Goal: Task Accomplishment & Management: Manage account settings

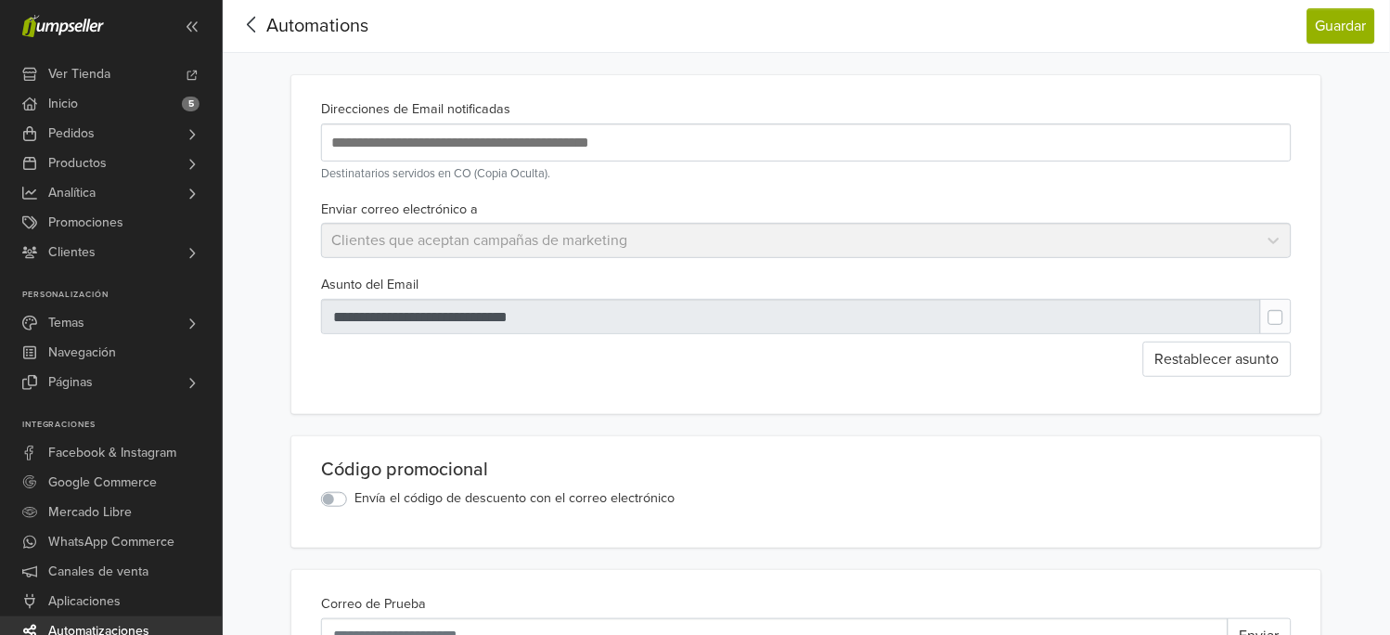
click at [274, 28] on span "Automations" at bounding box center [317, 26] width 102 height 22
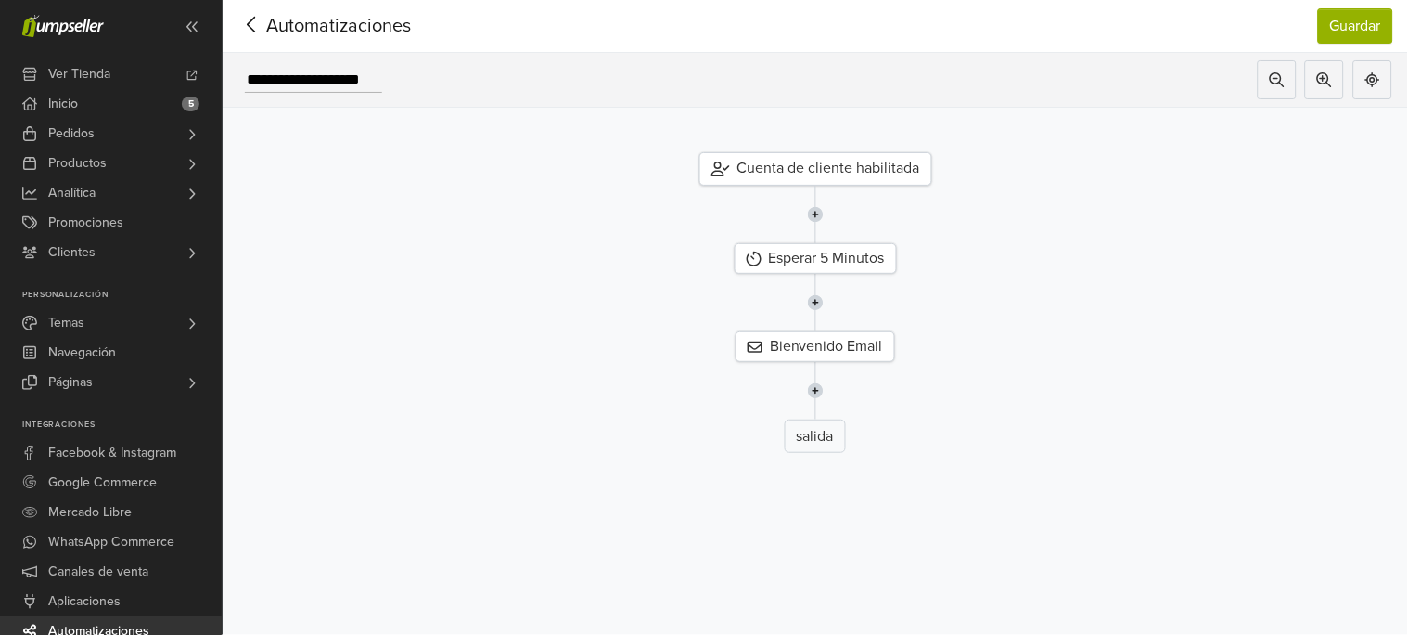
click at [271, 18] on span "Automatizaciones" at bounding box center [310, 26] width 145 height 28
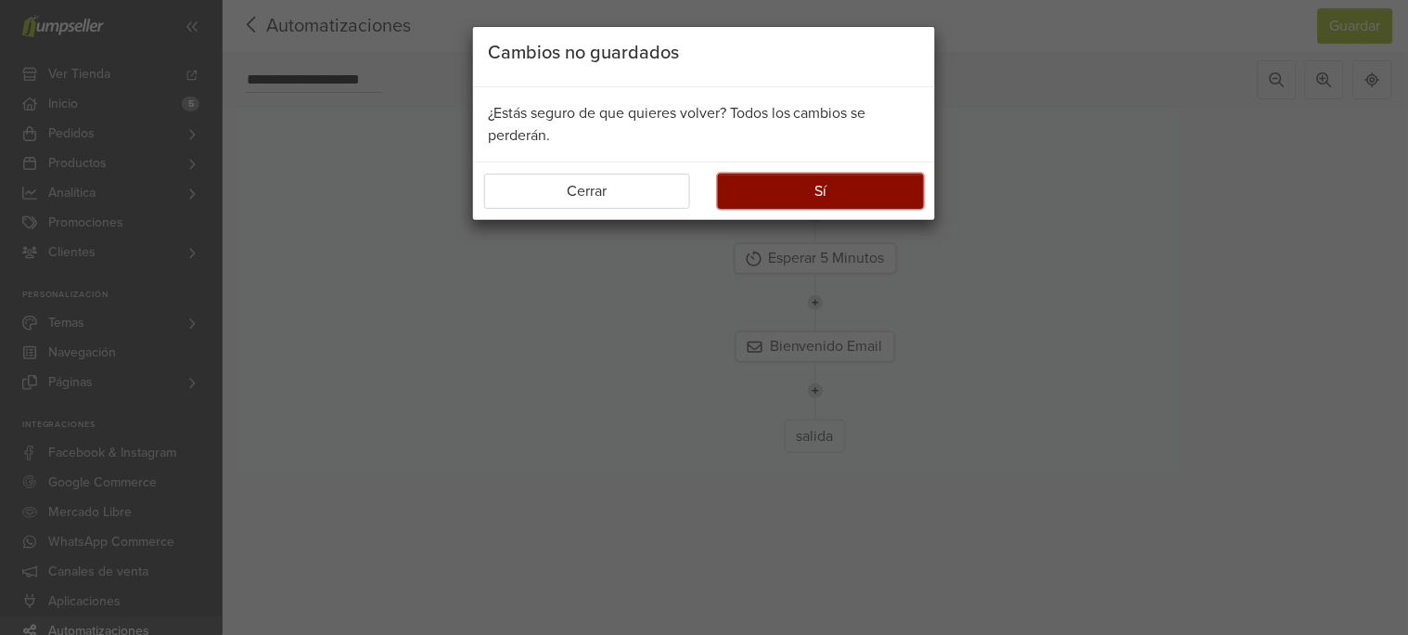
click at [879, 180] on button "Sí" at bounding box center [821, 190] width 206 height 35
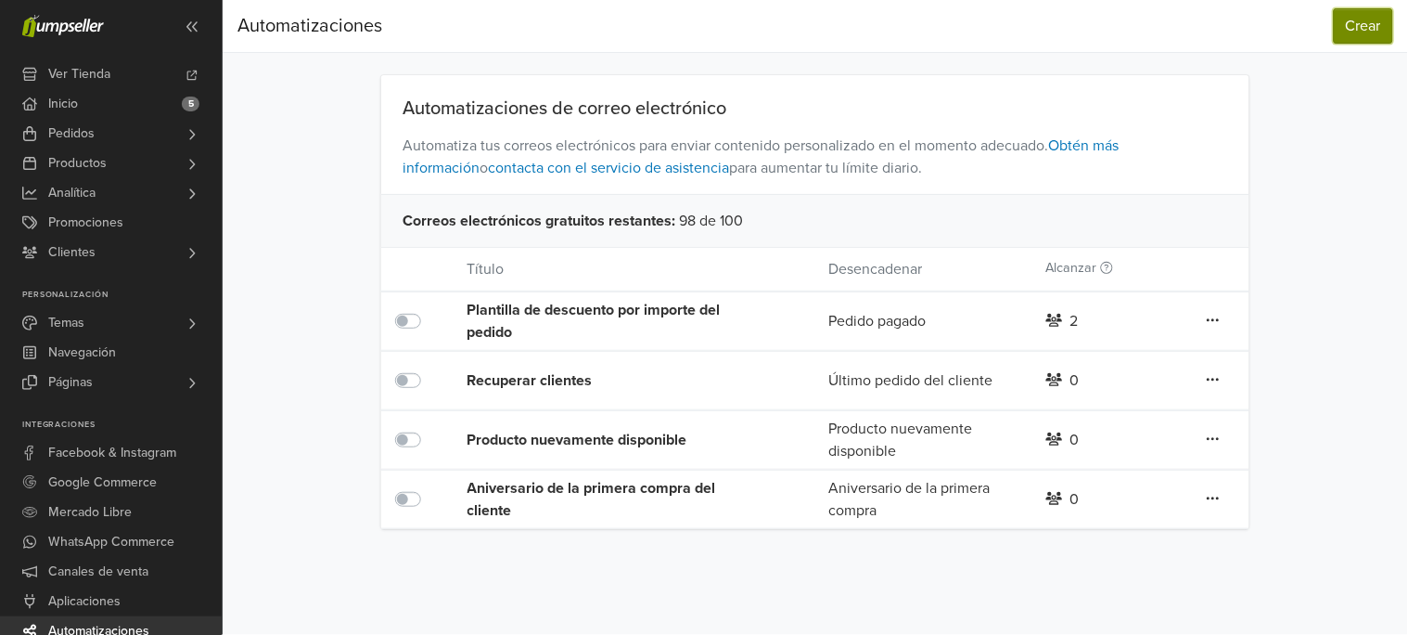
click at [1352, 33] on button "Crear" at bounding box center [1363, 25] width 59 height 35
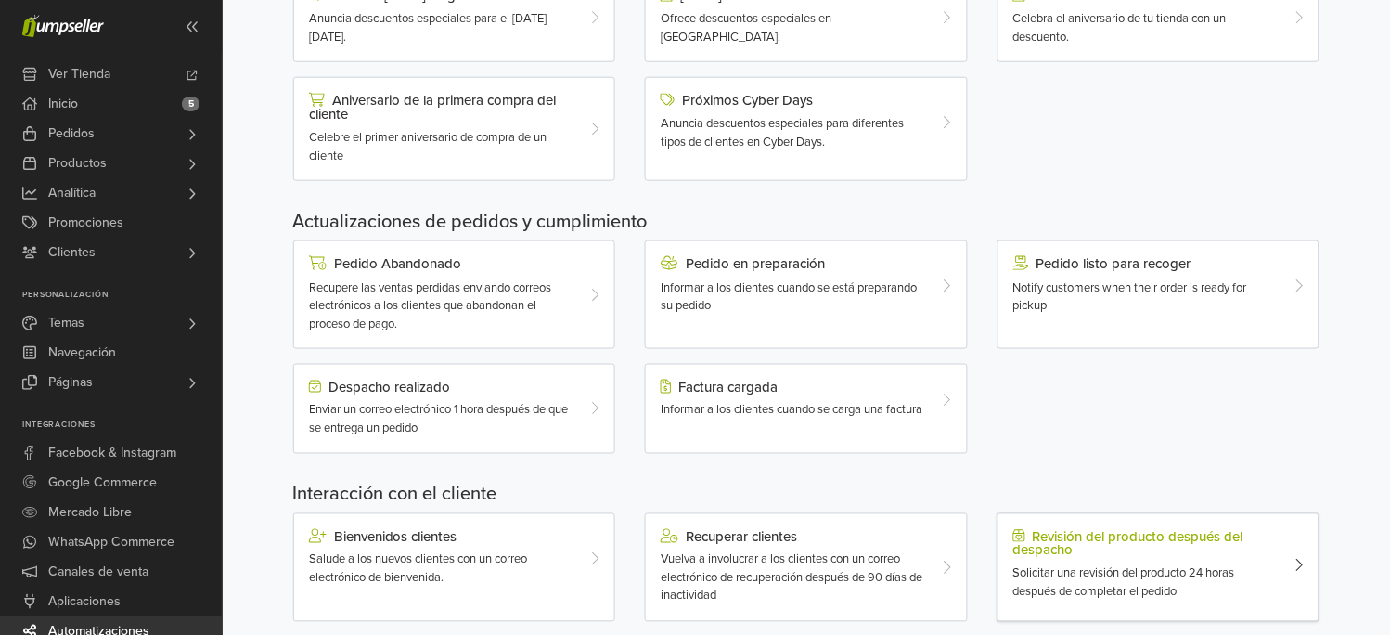
scroll to position [558, 0]
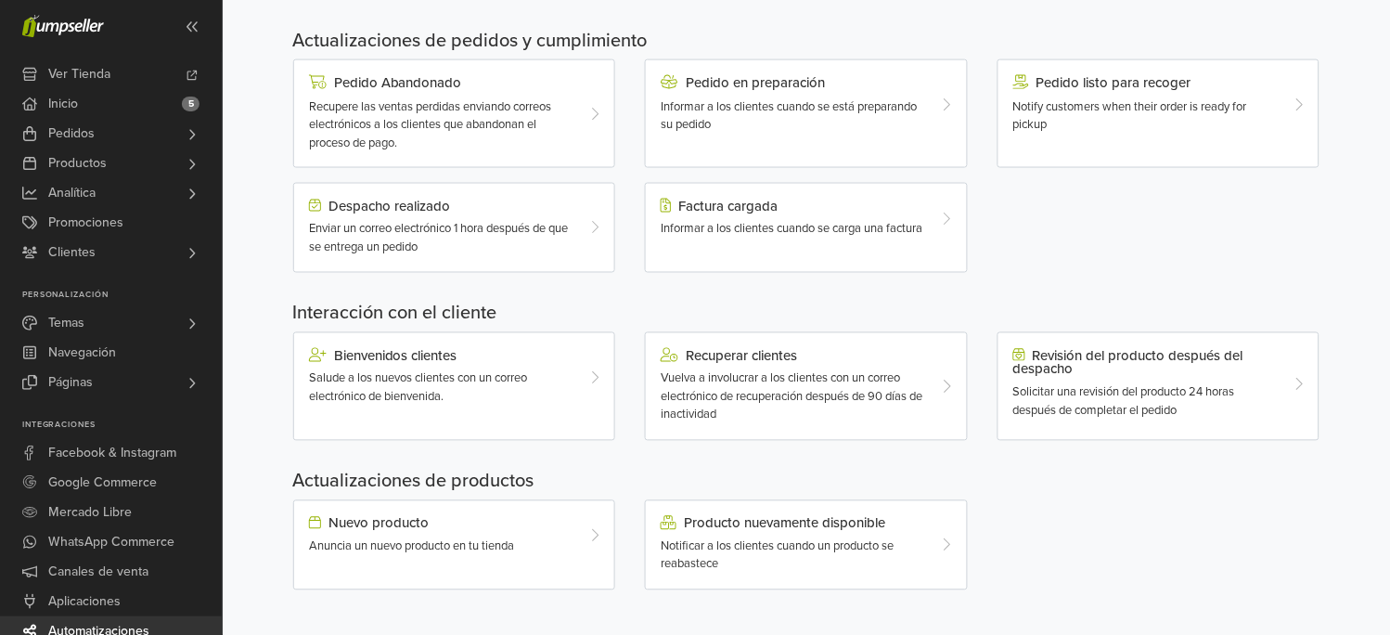
drag, startPoint x: 108, startPoint y: 107, endPoint x: 0, endPoint y: -7, distance: 156.9
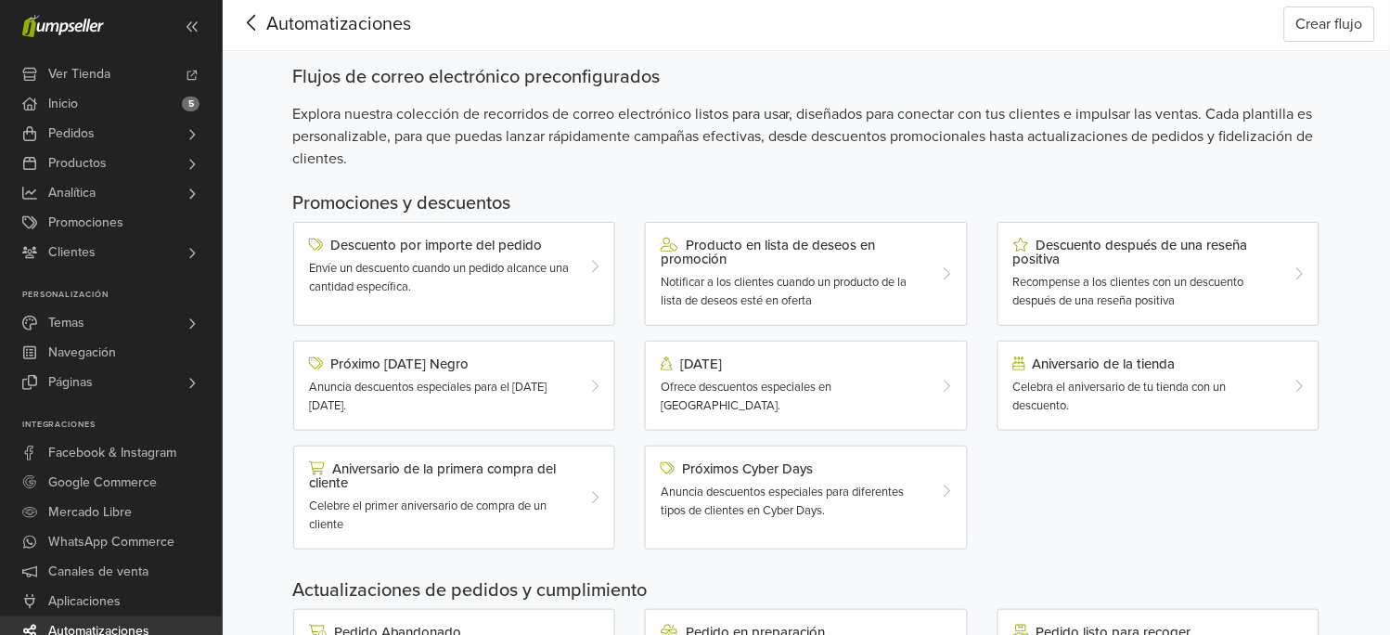
click at [328, 27] on span "Automatizaciones" at bounding box center [310, 24] width 145 height 28
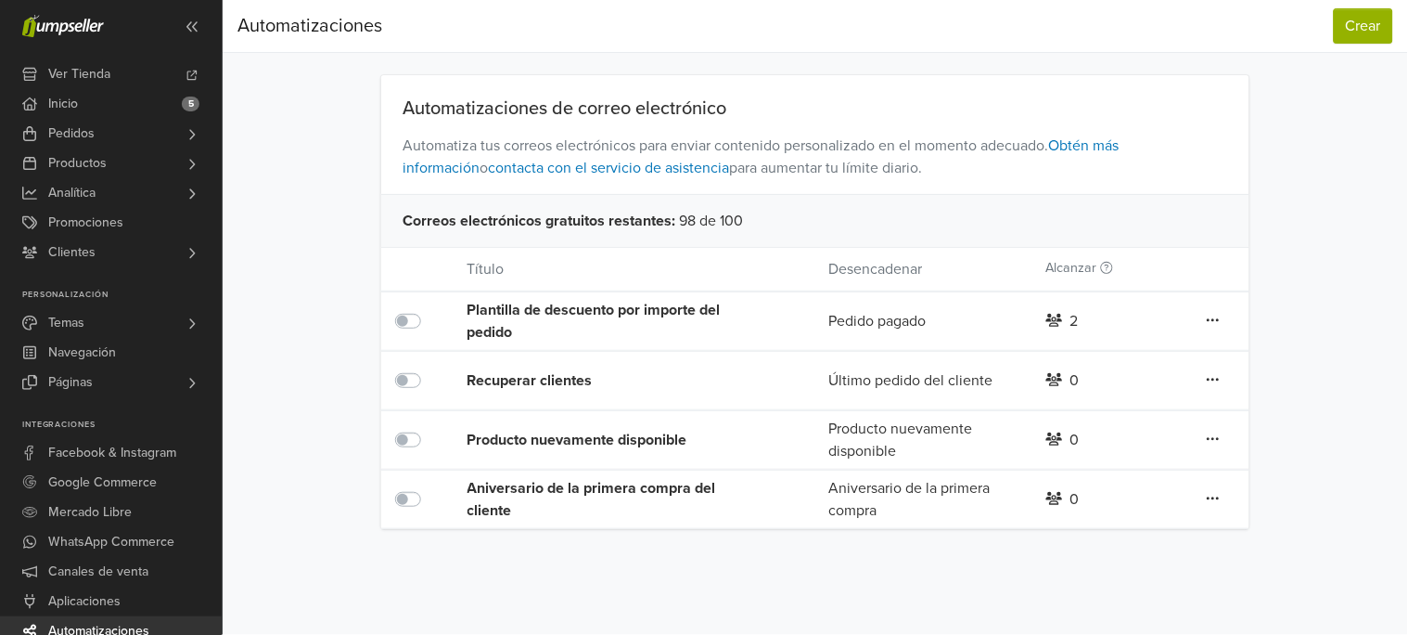
click at [1219, 322] on icon at bounding box center [1213, 320] width 13 height 15
click at [1166, 353] on link "Editar" at bounding box center [1146, 358] width 147 height 30
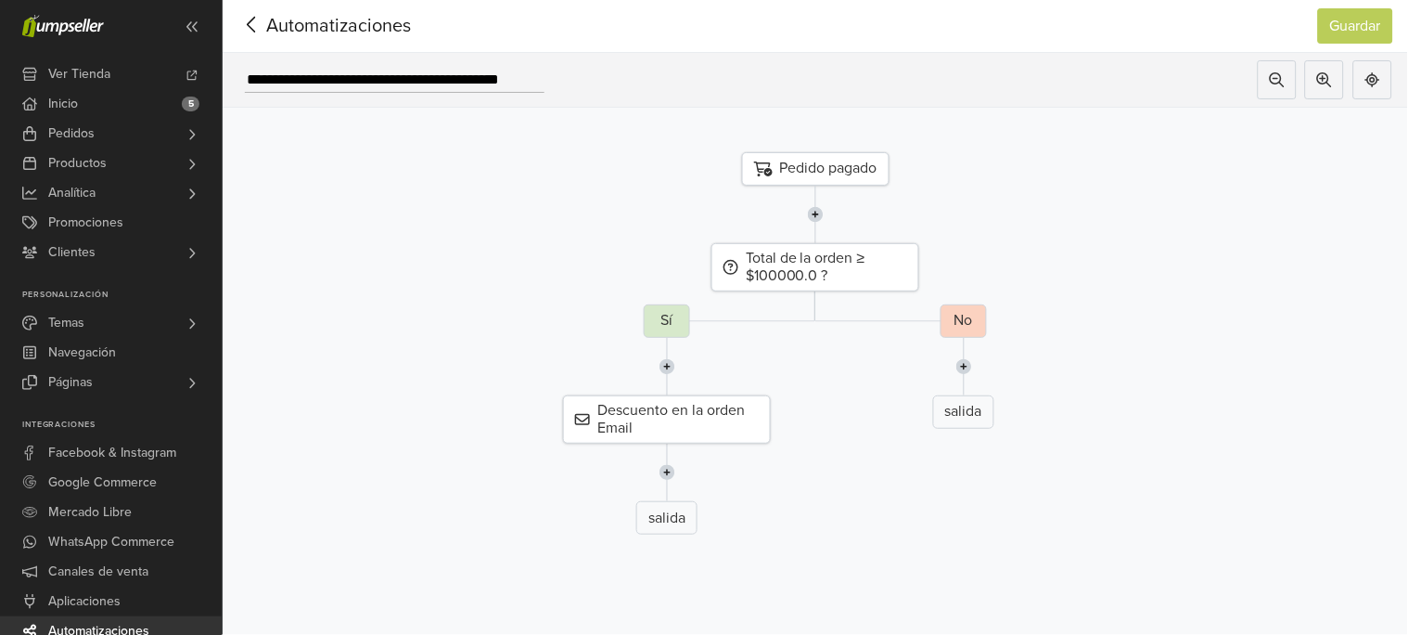
click at [270, 32] on span "Automatizaciones" at bounding box center [310, 26] width 145 height 28
